Goal: Check status: Check status

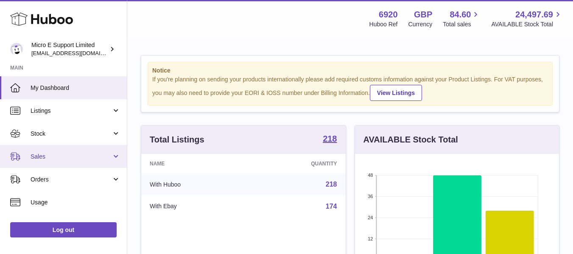
click at [102, 150] on link "Sales" at bounding box center [63, 156] width 127 height 23
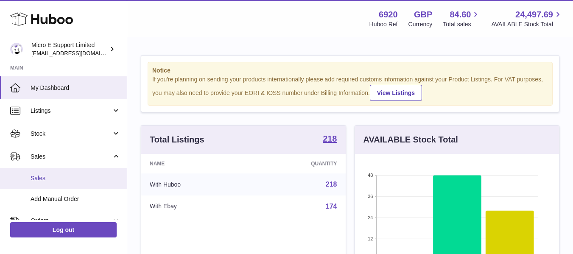
click at [45, 173] on link "Sales" at bounding box center [63, 178] width 127 height 21
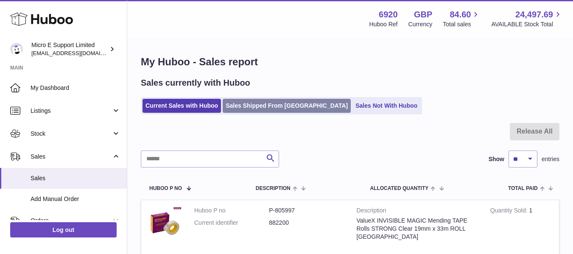
click at [270, 104] on link "Sales Shipped From [GEOGRAPHIC_DATA]" at bounding box center [287, 106] width 128 height 14
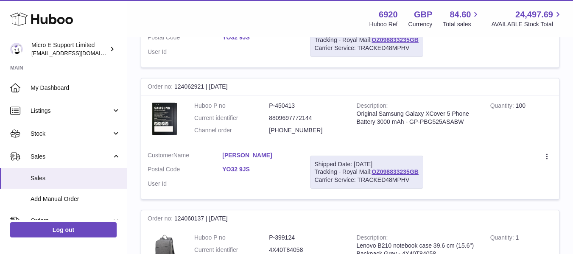
scroll to position [656, 0]
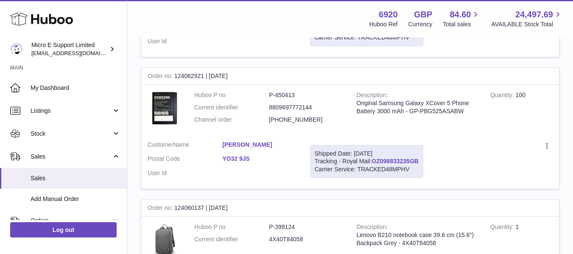
click at [408, 158] on link "OZ098833235GB" at bounding box center [395, 161] width 47 height 7
click at [517, 170] on td "Create a ticket Duplicate Order" at bounding box center [494, 161] width 129 height 55
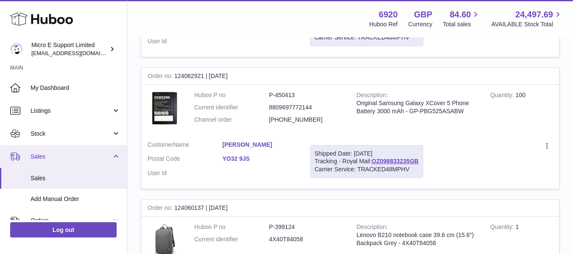
scroll to position [150, 0]
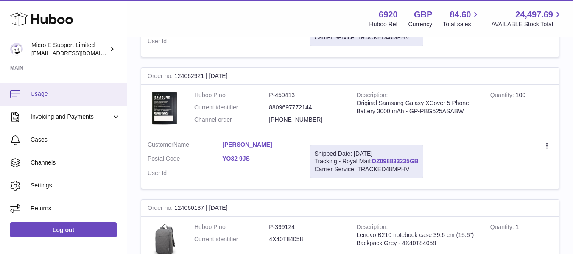
click at [46, 91] on span "Usage" at bounding box center [76, 94] width 90 height 8
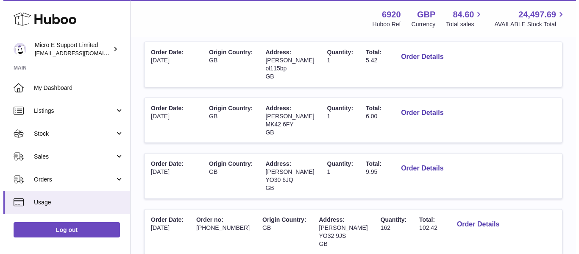
scroll to position [543, 0]
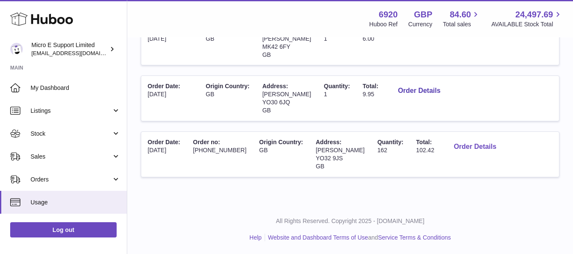
click at [457, 147] on button "Order Details" at bounding box center [475, 146] width 56 height 17
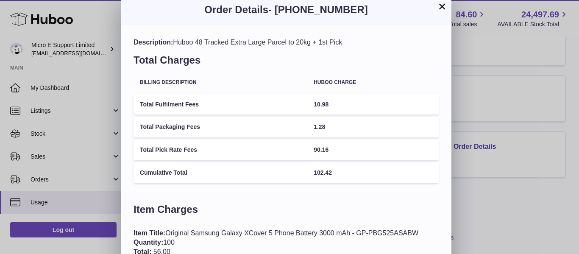
scroll to position [6, 0]
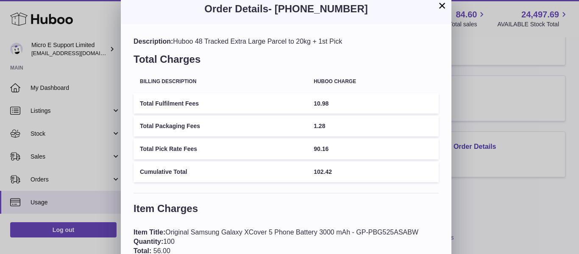
click at [322, 103] on span "10.98" at bounding box center [321, 103] width 15 height 7
click at [322, 149] on span "90.16" at bounding box center [321, 148] width 15 height 7
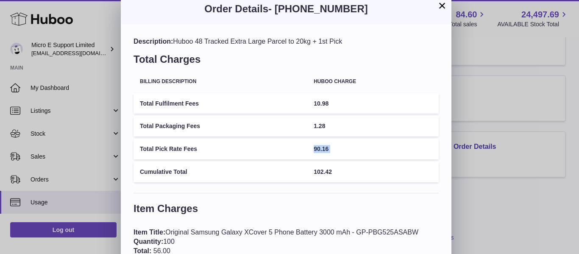
click at [322, 149] on span "90.16" at bounding box center [321, 148] width 15 height 7
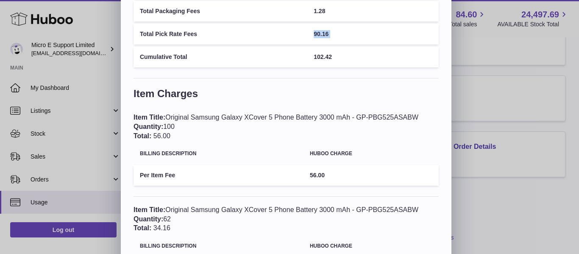
scroll to position [123, 0]
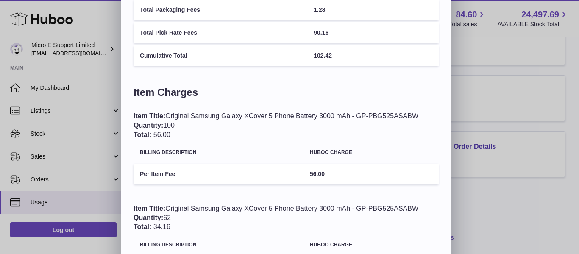
click at [167, 134] on span "56.00" at bounding box center [162, 134] width 17 height 7
click at [320, 173] on span "56.00" at bounding box center [317, 174] width 15 height 7
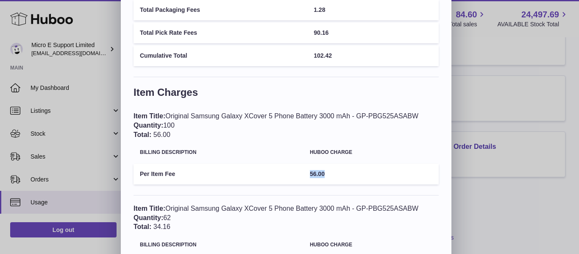
click at [320, 173] on span "56.00" at bounding box center [317, 174] width 15 height 7
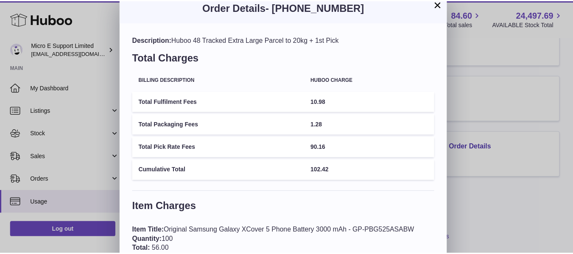
scroll to position [0, 0]
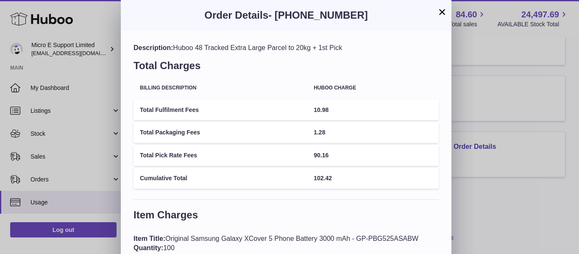
click at [445, 10] on button "×" at bounding box center [442, 12] width 10 height 10
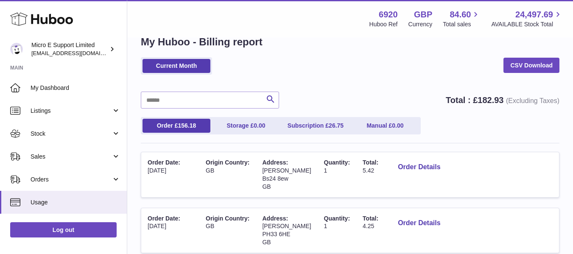
scroll to position [20, 0]
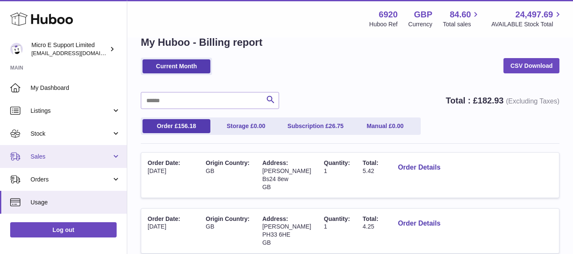
click at [84, 155] on span "Sales" at bounding box center [71, 157] width 81 height 8
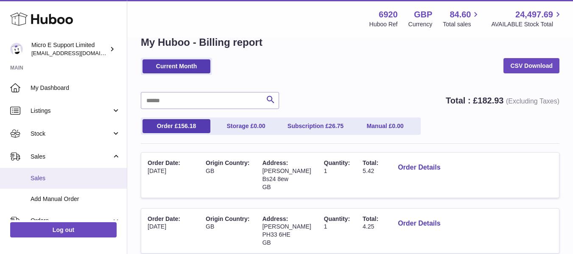
click at [53, 178] on span "Sales" at bounding box center [76, 178] width 90 height 8
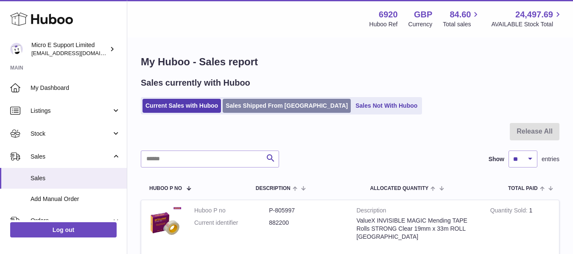
click at [265, 103] on link "Sales Shipped From Huboo" at bounding box center [287, 106] width 128 height 14
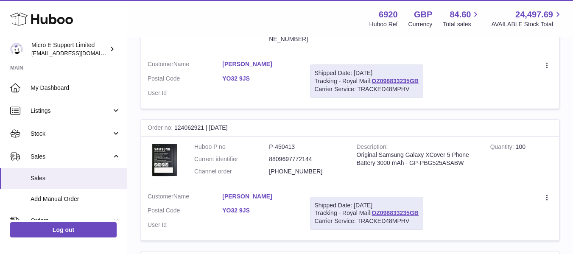
scroll to position [605, 0]
drag, startPoint x: 427, startPoint y: 211, endPoint x: 375, endPoint y: 212, distance: 52.2
click at [375, 212] on td "Shipped Date: [DATE] Tracking - Royal Mail: OZ098833235GB Carrier Service: TRAC…" at bounding box center [367, 212] width 126 height 55
copy link "OZ098833235GB"
click at [396, 211] on link "OZ098833235GB" at bounding box center [395, 212] width 47 height 7
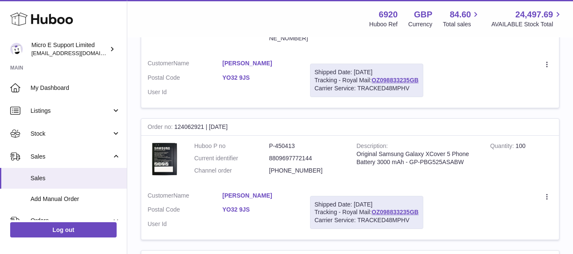
click at [475, 188] on td "Create a ticket Duplicate Order" at bounding box center [494, 212] width 129 height 55
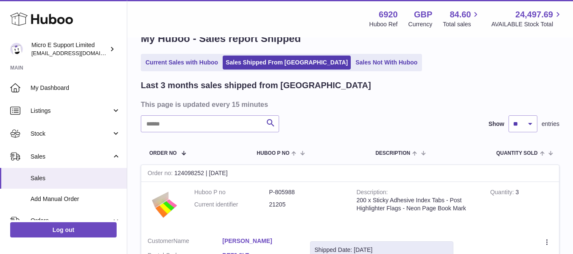
scroll to position [0, 0]
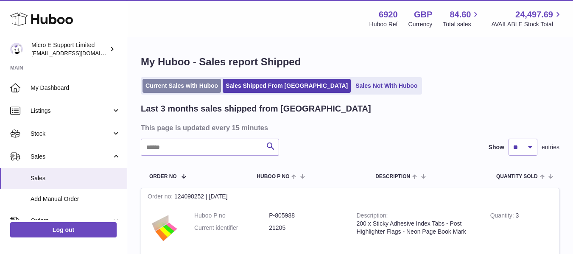
click at [179, 89] on link "Current Sales with Huboo" at bounding box center [182, 86] width 78 height 14
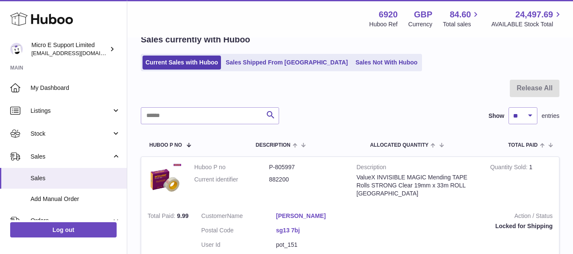
scroll to position [43, 0]
